Goal: Transaction & Acquisition: Purchase product/service

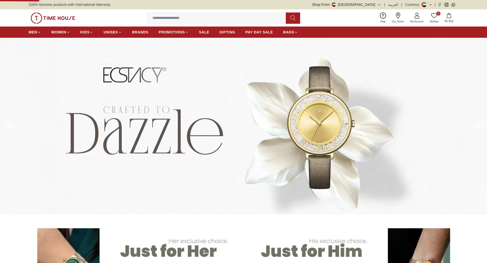
scroll to position [51, 0]
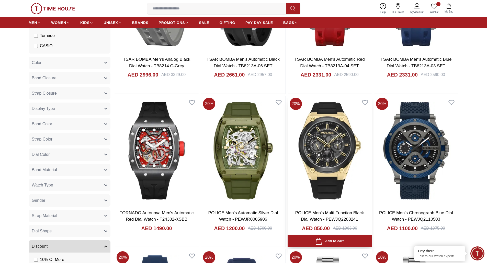
scroll to position [102, 0]
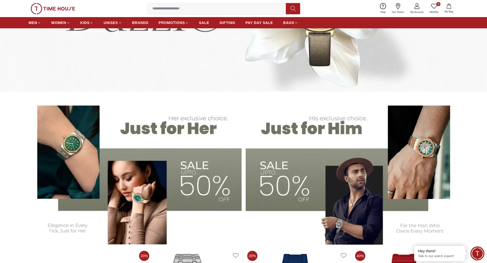
click at [197, 198] on img at bounding box center [135, 171] width 213 height 148
